Goal: Task Accomplishment & Management: Manage account settings

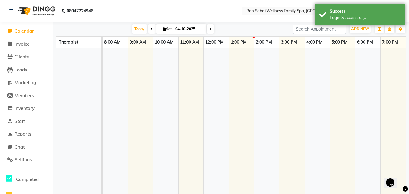
select select "en"
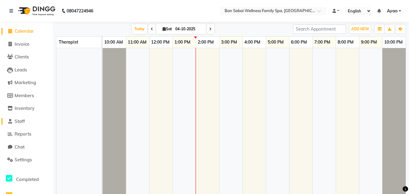
click at [19, 122] on span "Staff" at bounding box center [20, 121] width 10 height 6
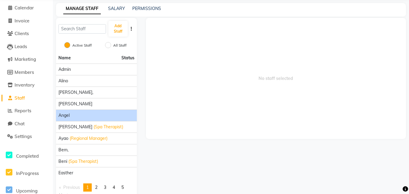
scroll to position [43, 0]
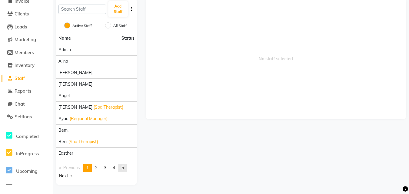
click at [123, 166] on span "5" at bounding box center [122, 167] width 2 height 5
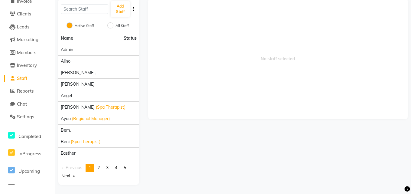
scroll to position [0, 0]
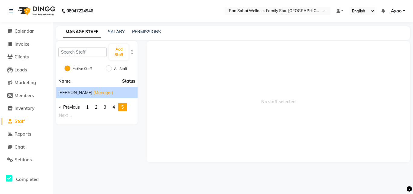
click at [94, 93] on span "(Manager)" at bounding box center [104, 93] width 20 height 6
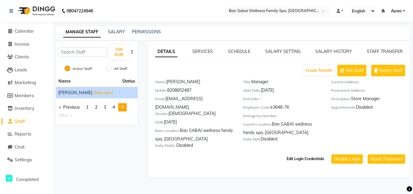
click at [307, 154] on button "Edit Login Credentials" at bounding box center [305, 159] width 42 height 10
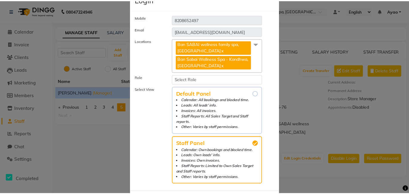
scroll to position [30, 0]
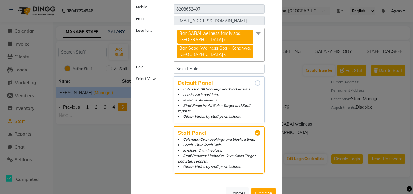
click at [256, 81] on input "Default Panel Calendar: All bookings and blocked time. Leads: All leads' info. …" at bounding box center [257, 82] width 5 height 5
radio input "true"
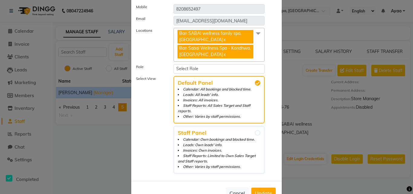
click at [268, 190] on span "Update" at bounding box center [263, 193] width 17 height 6
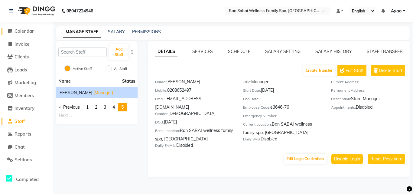
click at [12, 30] on icon at bounding box center [10, 31] width 4 height 5
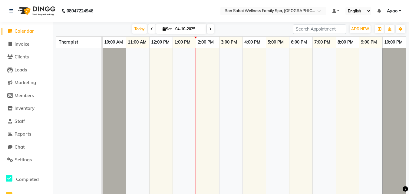
click at [31, 32] on span "Calendar" at bounding box center [24, 31] width 19 height 6
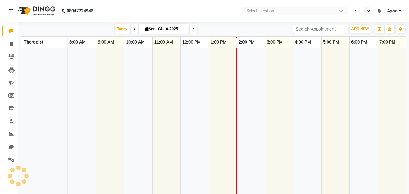
select select "en"
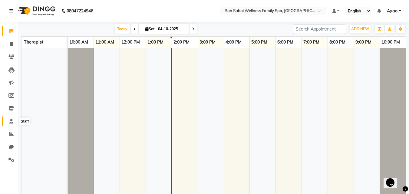
click at [10, 122] on icon at bounding box center [11, 121] width 4 height 5
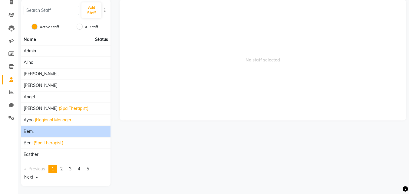
scroll to position [43, 0]
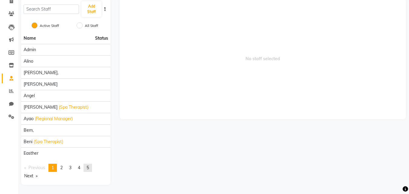
click at [92, 166] on link "page 5" at bounding box center [88, 168] width 8 height 8
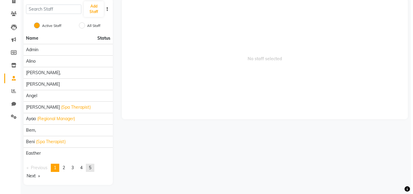
scroll to position [0, 0]
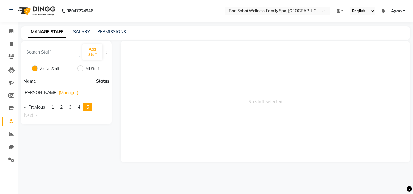
click at [89, 106] on span "5" at bounding box center [88, 106] width 2 height 5
click at [59, 90] on span "(Manager)" at bounding box center [69, 93] width 20 height 6
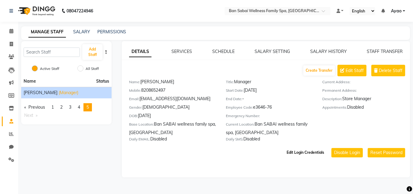
click at [312, 150] on button "Edit Login Credentials" at bounding box center [305, 152] width 42 height 10
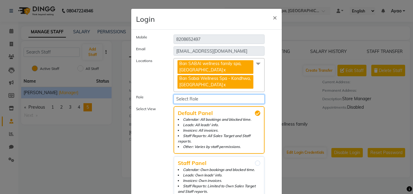
click at [232, 98] on select "Select Role Operator Manager Administrator" at bounding box center [219, 98] width 91 height 9
select select "4955"
click at [174, 94] on select "Select Role Operator Manager Administrator" at bounding box center [219, 98] width 91 height 9
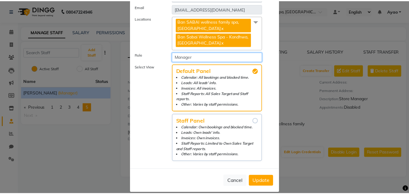
scroll to position [44, 0]
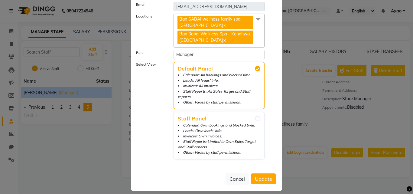
click at [259, 176] on span "Update" at bounding box center [263, 179] width 17 height 6
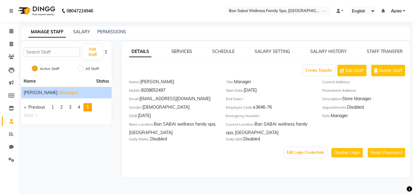
click at [185, 51] on link "SERVICES" at bounding box center [182, 51] width 21 height 5
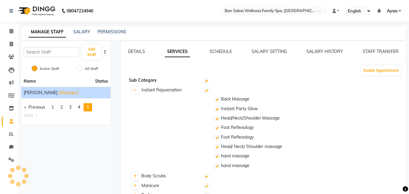
checkbox input "true"
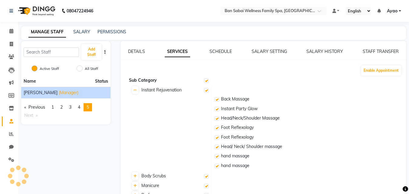
checkbox input "true"
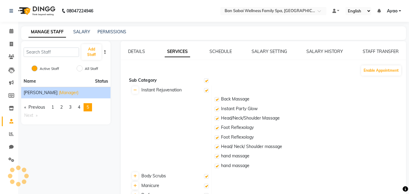
checkbox input "true"
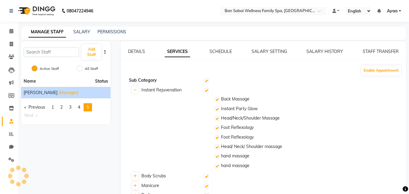
checkbox input "true"
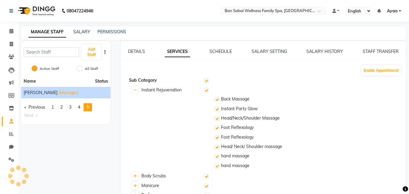
checkbox input "true"
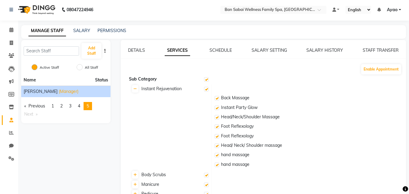
scroll to position [0, 0]
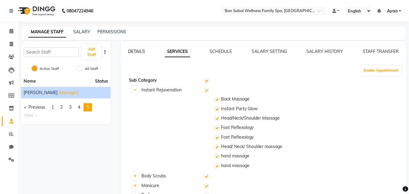
click at [139, 52] on link "DETAILS" at bounding box center [136, 51] width 17 height 5
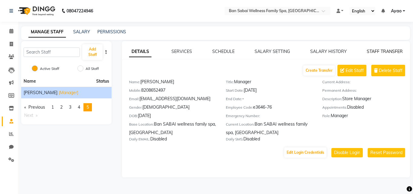
click at [382, 51] on link "STAFF TRANSFER" at bounding box center [385, 51] width 36 height 5
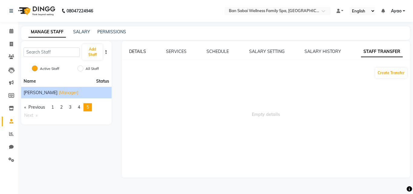
click at [131, 51] on link "DETAILS" at bounding box center [137, 51] width 17 height 5
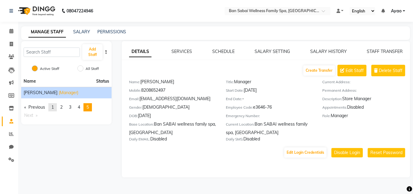
click at [51, 107] on link "page 1" at bounding box center [52, 107] width 8 height 8
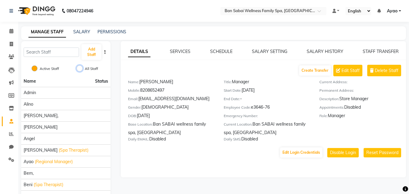
click at [80, 67] on input "All Staff" at bounding box center [80, 68] width 6 height 6
radio input "true"
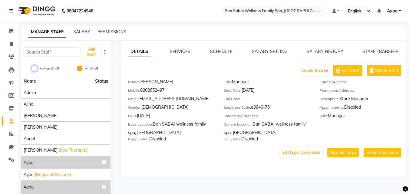
click at [32, 67] on input "Active Staff" at bounding box center [34, 68] width 6 height 6
radio input "true"
radio input "false"
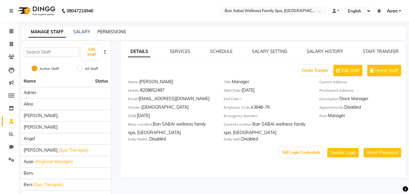
click at [107, 31] on link "PERMISSIONS" at bounding box center [111, 31] width 29 height 5
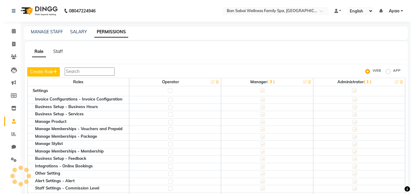
scroll to position [333, 0]
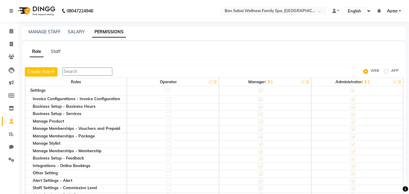
click at [268, 81] on span "( 3 )" at bounding box center [269, 81] width 8 height 5
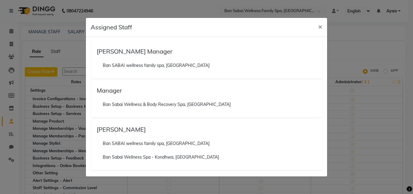
scroll to position [1, 0]
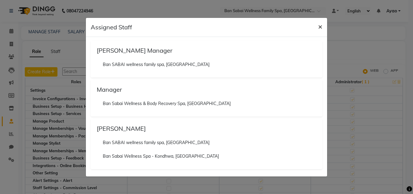
click at [322, 26] on span "×" at bounding box center [320, 26] width 4 height 9
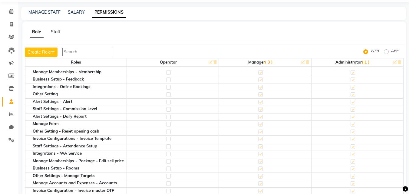
scroll to position [424, 0]
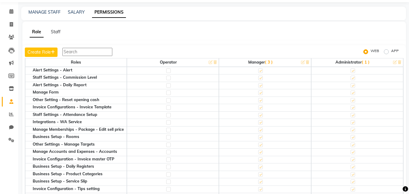
click at [85, 129] on div "Manage Memberships - Package - Edit sell price" at bounding box center [80, 129] width 94 height 4
click at [108, 127] on div "Manage Memberships - Package - Edit sell price" at bounding box center [80, 129] width 94 height 4
click at [47, 128] on div "Manage Memberships - Package - Edit sell price" at bounding box center [80, 129] width 94 height 4
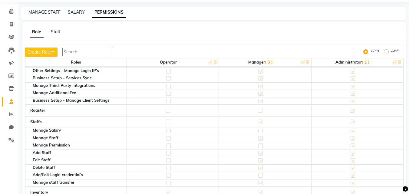
scroll to position [636, 0]
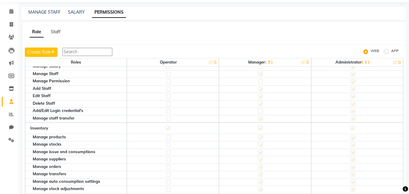
click at [60, 111] on div "Add/Edit Login credential's" at bounding box center [80, 111] width 94 height 4
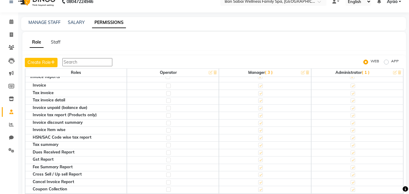
scroll to position [0, 0]
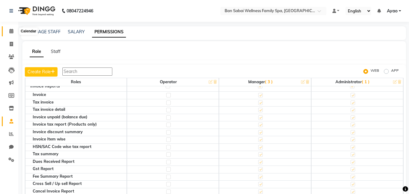
click at [13, 31] on icon at bounding box center [11, 31] width 4 height 5
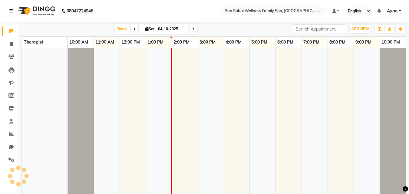
click at [400, 10] on link "Ayao" at bounding box center [394, 11] width 14 height 6
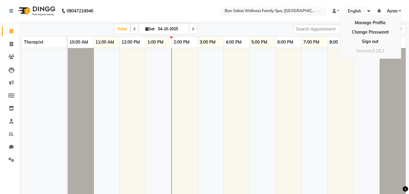
click at [320, 10] on span at bounding box center [321, 13] width 8 height 6
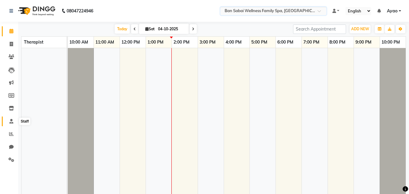
click at [9, 119] on icon at bounding box center [11, 121] width 4 height 5
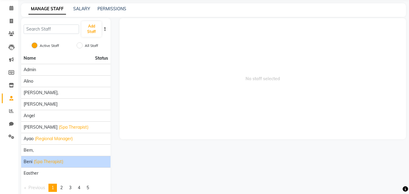
scroll to position [43, 0]
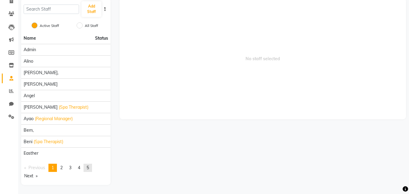
click at [89, 167] on span "5" at bounding box center [88, 167] width 2 height 5
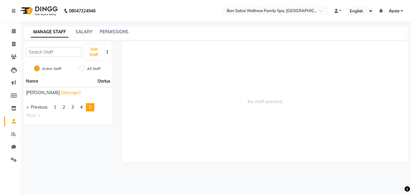
scroll to position [0, 0]
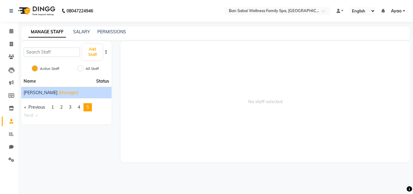
click at [59, 93] on span "(Manager)" at bounding box center [69, 93] width 20 height 6
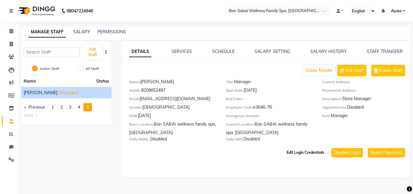
click at [313, 151] on button "Edit Login Credentials" at bounding box center [305, 152] width 42 height 10
select select "4955"
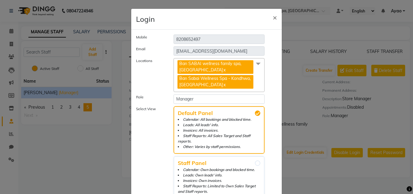
click at [257, 64] on span at bounding box center [258, 63] width 12 height 11
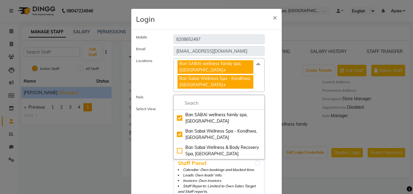
click at [257, 64] on span at bounding box center [258, 63] width 12 height 11
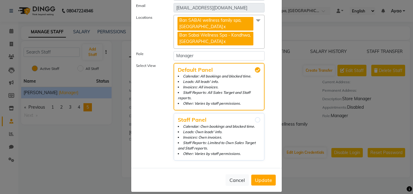
scroll to position [44, 0]
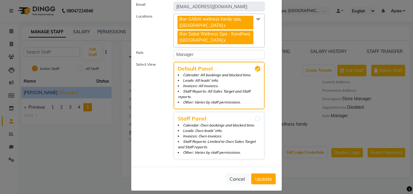
click at [262, 176] on span "Update" at bounding box center [263, 179] width 17 height 6
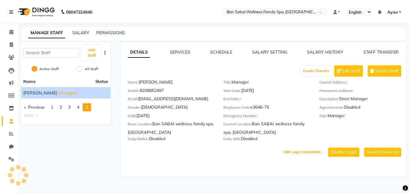
scroll to position [33, 0]
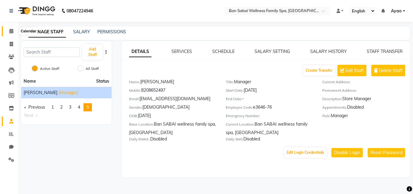
click at [11, 31] on icon at bounding box center [11, 31] width 4 height 5
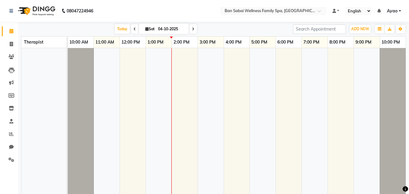
click at [42, 41] on span "Therapist" at bounding box center [33, 41] width 19 height 5
click at [10, 121] on icon at bounding box center [11, 121] width 4 height 5
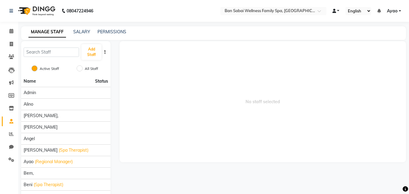
click at [337, 10] on link at bounding box center [335, 11] width 7 height 6
click at [345, 22] on icon at bounding box center [342, 22] width 5 height 4
click at [333, 8] on link at bounding box center [335, 11] width 7 height 6
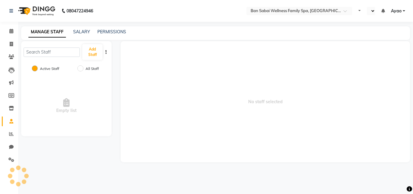
select select "en"
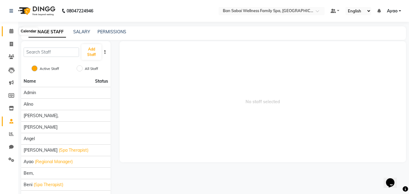
click at [13, 31] on icon at bounding box center [11, 31] width 4 height 5
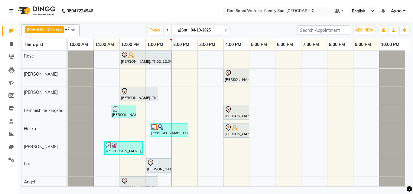
click at [322, 9] on div at bounding box center [276, 11] width 106 height 6
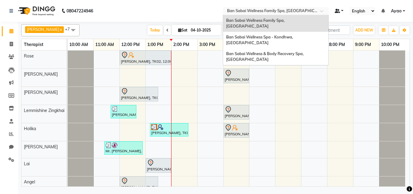
click at [343, 9] on link at bounding box center [339, 11] width 9 height 6
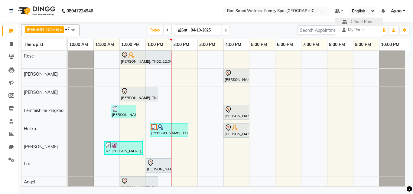
click at [320, 10] on div at bounding box center [276, 11] width 106 height 6
click at [413, 83] on div "Ashim x Holika x Angel x Ana Bviimai x Rinsit Ronra x Lai x Lemmishine Zingkhai…" at bounding box center [215, 105] width 395 height 166
click at [406, 11] on ul "Default Panel My Panel English ENGLISH Español العربية मराठी हिंदी ગુજરાતી தமிழ…" at bounding box center [370, 11] width 77 height 8
click at [404, 9] on link "Ayao" at bounding box center [398, 11] width 14 height 6
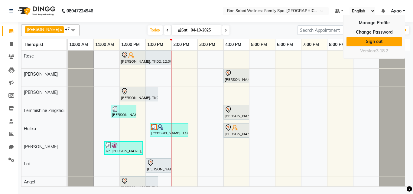
click at [376, 41] on link "Sign out" at bounding box center [374, 41] width 55 height 9
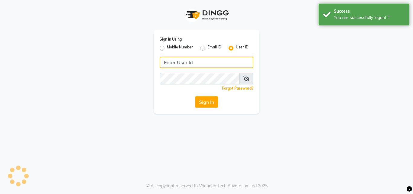
type input "7507461684"
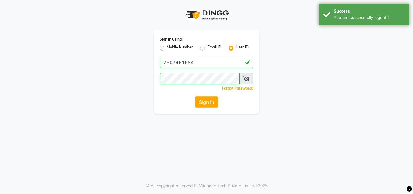
click at [167, 48] on label "Mobile Number" at bounding box center [180, 47] width 26 height 7
click at [167, 48] on input "Mobile Number" at bounding box center [169, 46] width 4 height 4
radio input "true"
radio input "false"
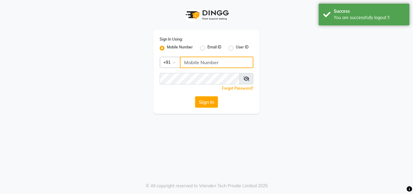
click at [190, 62] on input "Username" at bounding box center [217, 62] width 74 height 11
type input "8208652497"
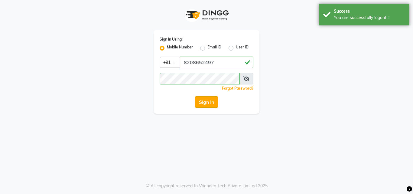
click at [202, 99] on button "Sign In" at bounding box center [206, 101] width 23 height 11
